Goal: Navigation & Orientation: Go to known website

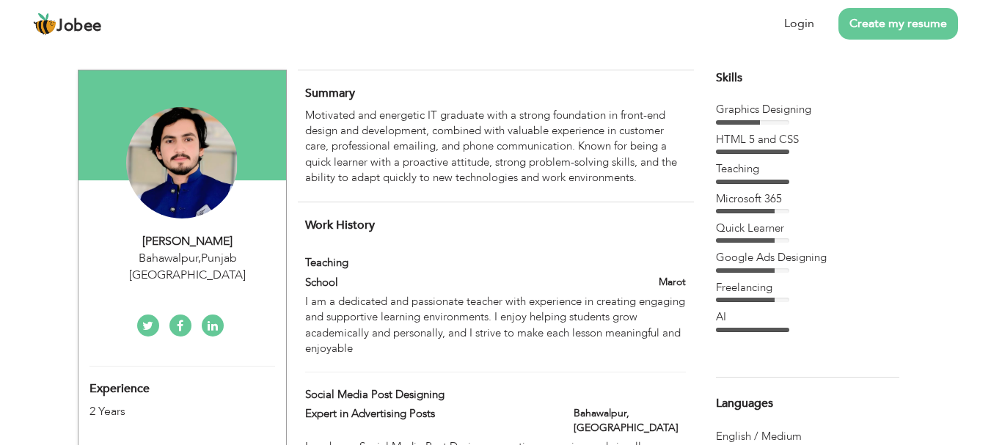
drag, startPoint x: 633, startPoint y: 177, endPoint x: 560, endPoint y: 165, distance: 74.3
click at [560, 165] on div "Motivated and energetic IT graduate with a strong foundation in front-end desig…" at bounding box center [495, 147] width 380 height 78
click at [799, 22] on link "Login" at bounding box center [799, 23] width 30 height 17
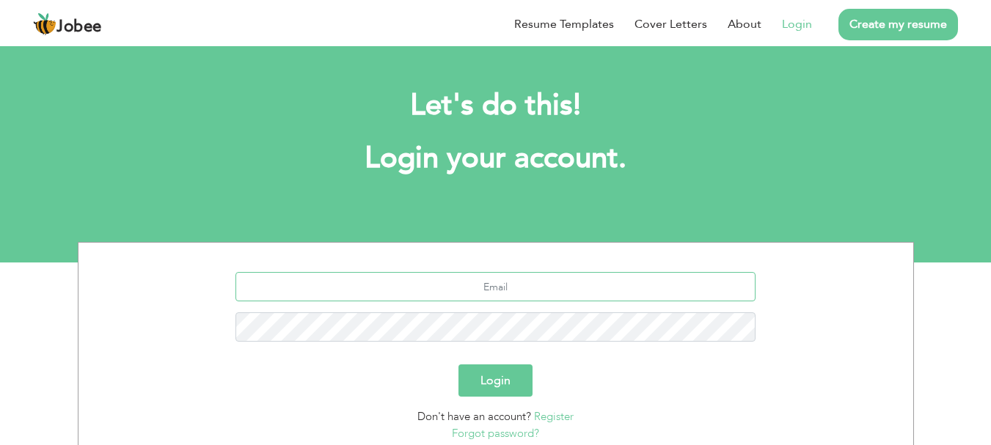
click at [510, 284] on input "text" at bounding box center [495, 286] width 520 height 29
type input "shaqiarts@gmail.com"
click at [498, 384] on button "Login" at bounding box center [495, 380] width 74 height 32
